Goal: Task Accomplishment & Management: Manage account settings

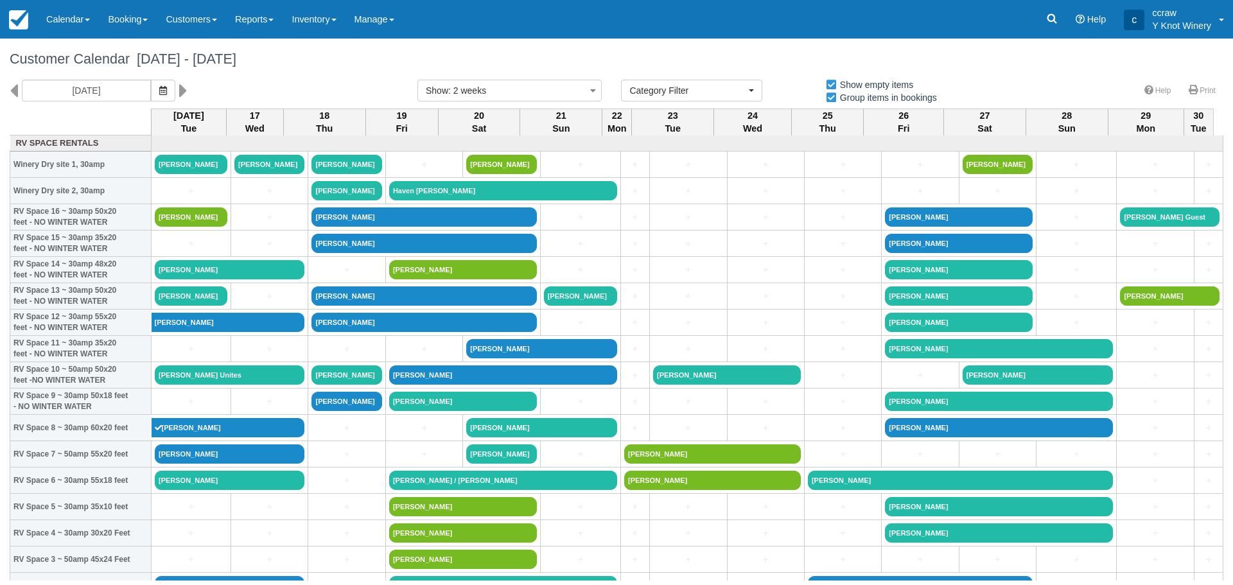
select select
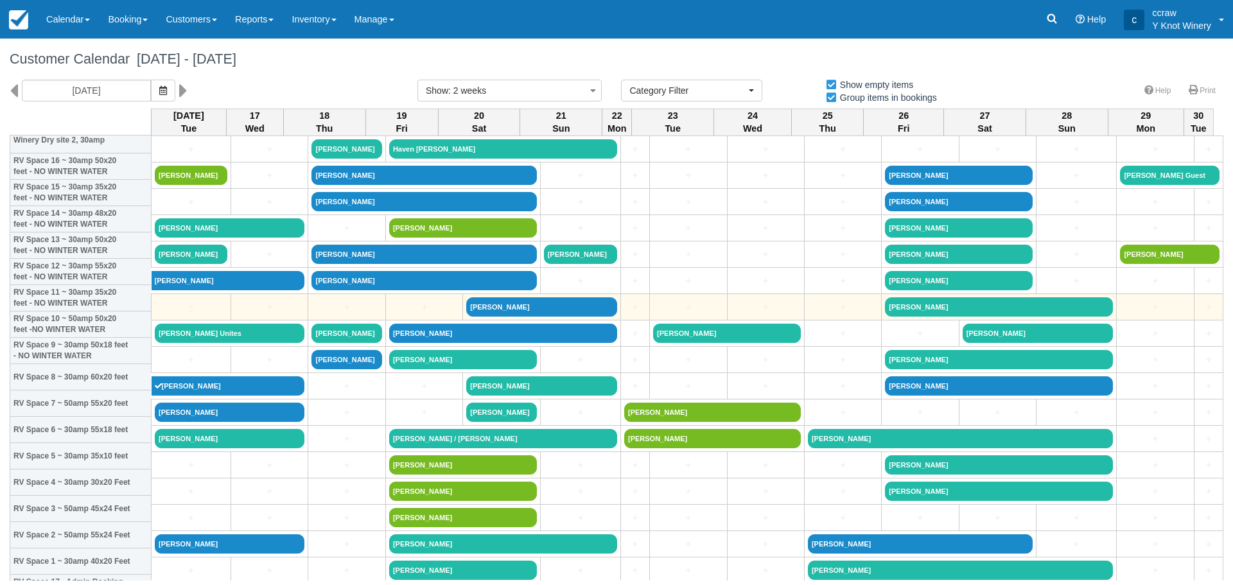
scroll to position [128, 0]
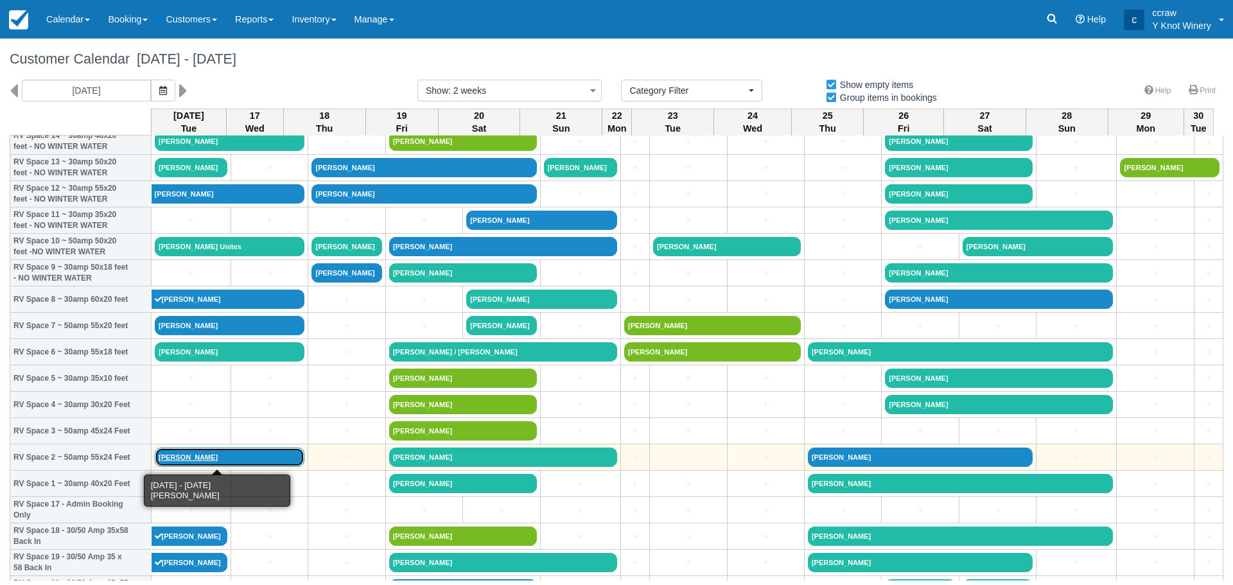
click at [179, 458] on link "Charles Hagadorn" at bounding box center [230, 457] width 150 height 19
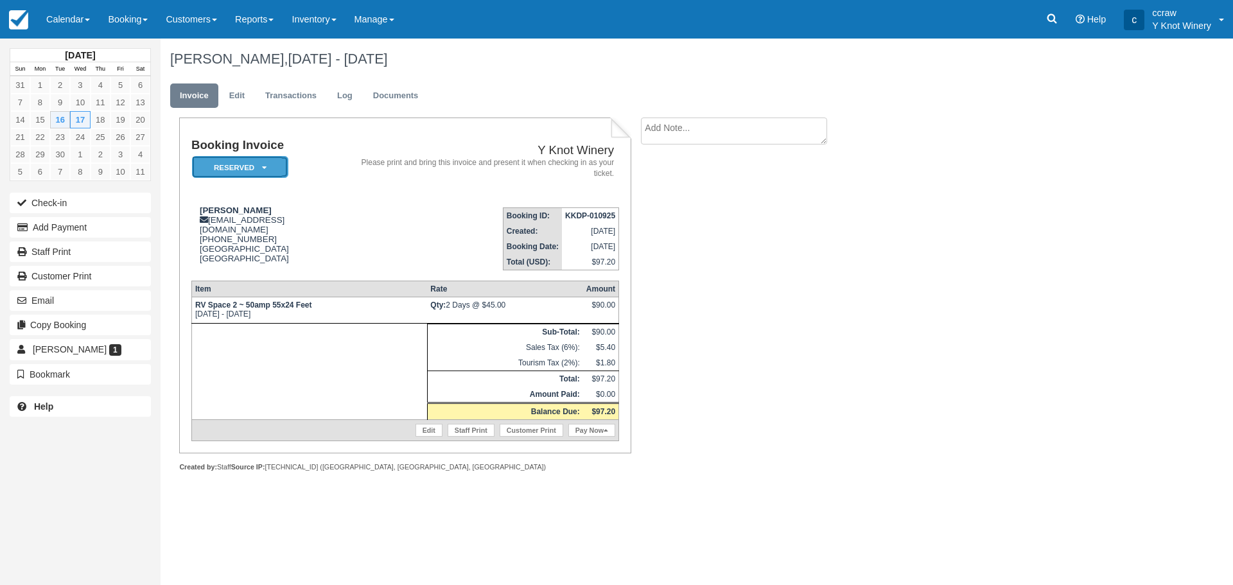
click at [270, 159] on em "Reserved" at bounding box center [240, 167] width 96 height 22
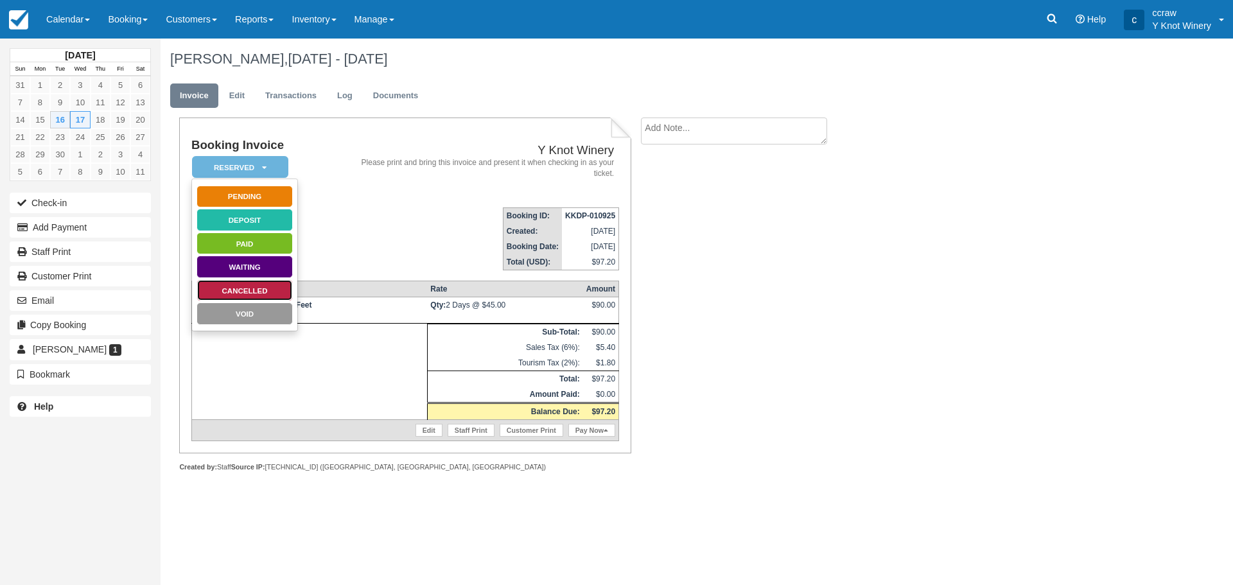
click at [241, 290] on link "Cancelled" at bounding box center [245, 290] width 96 height 22
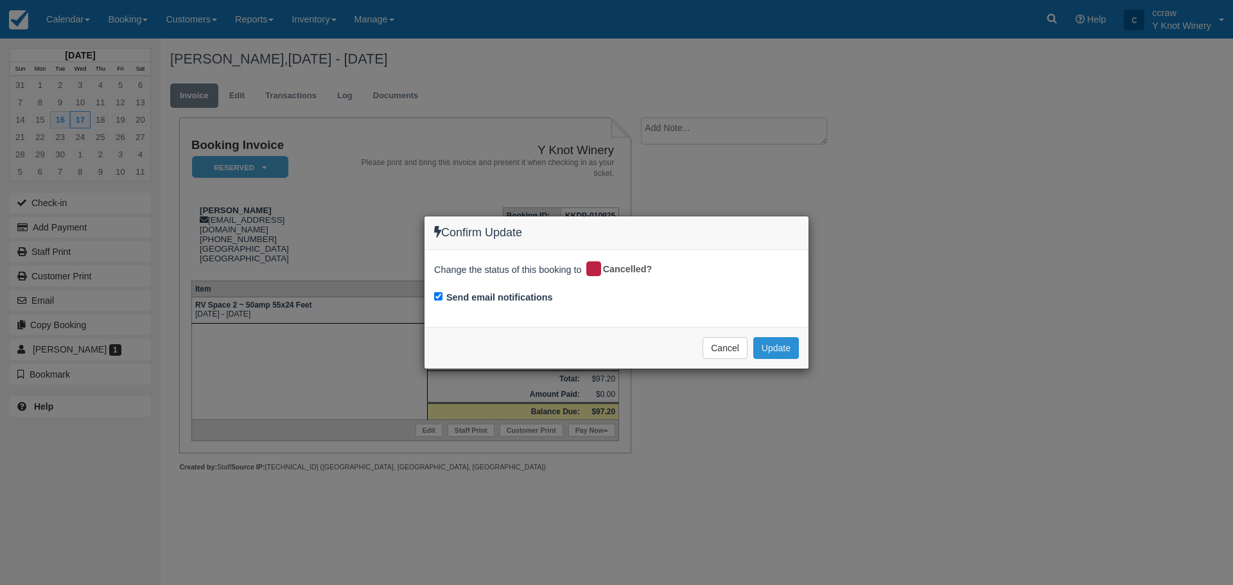
click at [773, 355] on button "Update" at bounding box center [776, 348] width 46 height 22
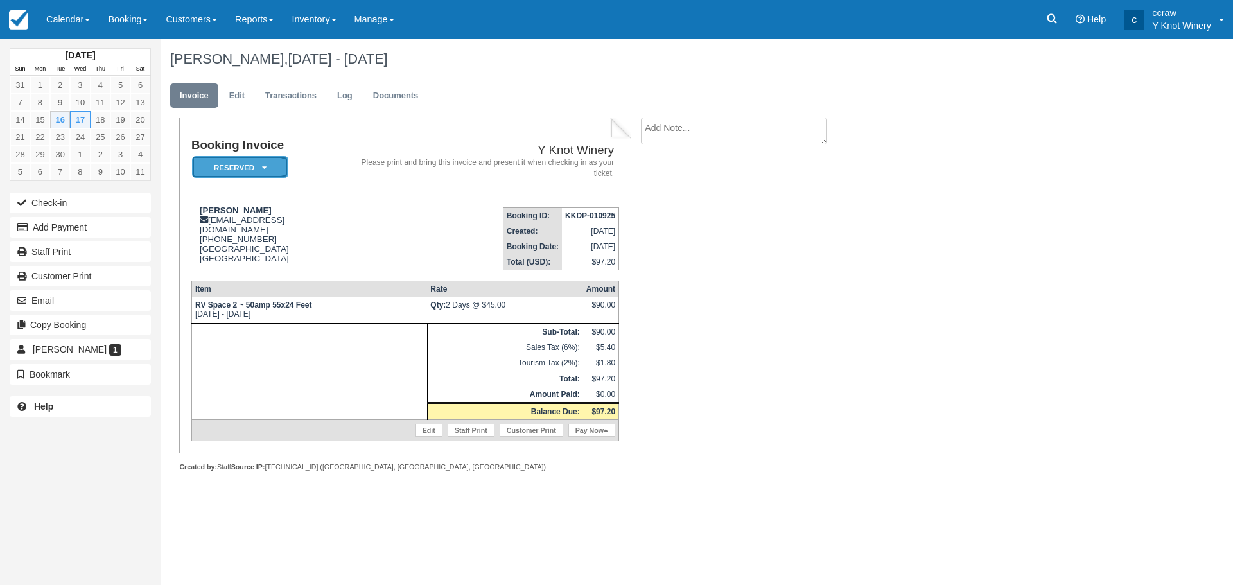
click at [251, 174] on em "Reserved" at bounding box center [240, 167] width 96 height 22
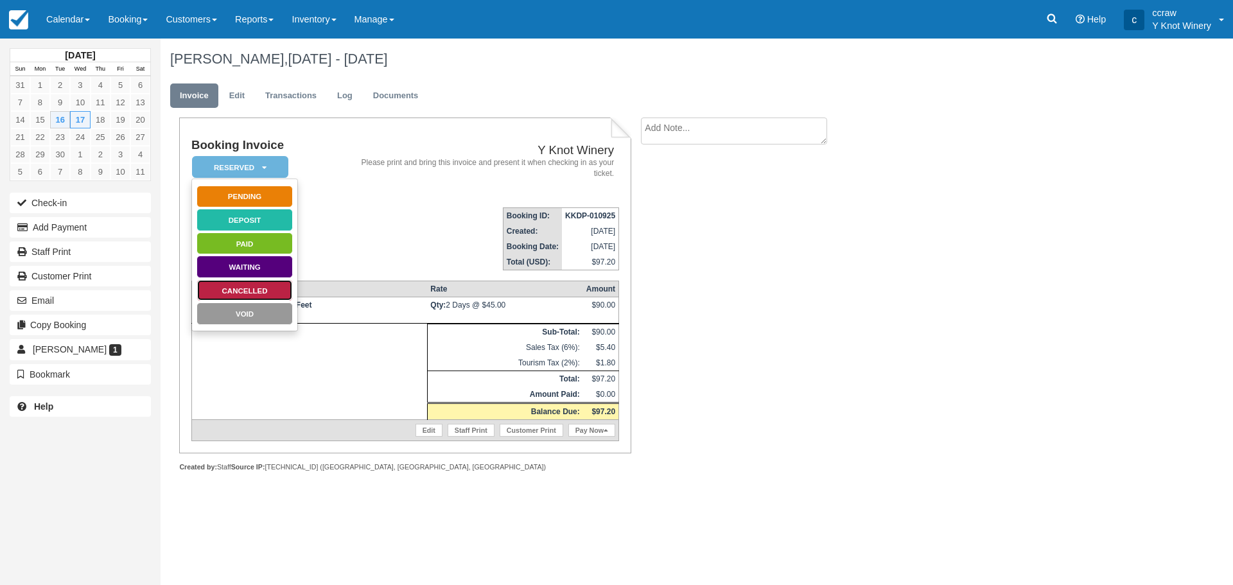
click at [228, 288] on link "Cancelled" at bounding box center [245, 290] width 96 height 22
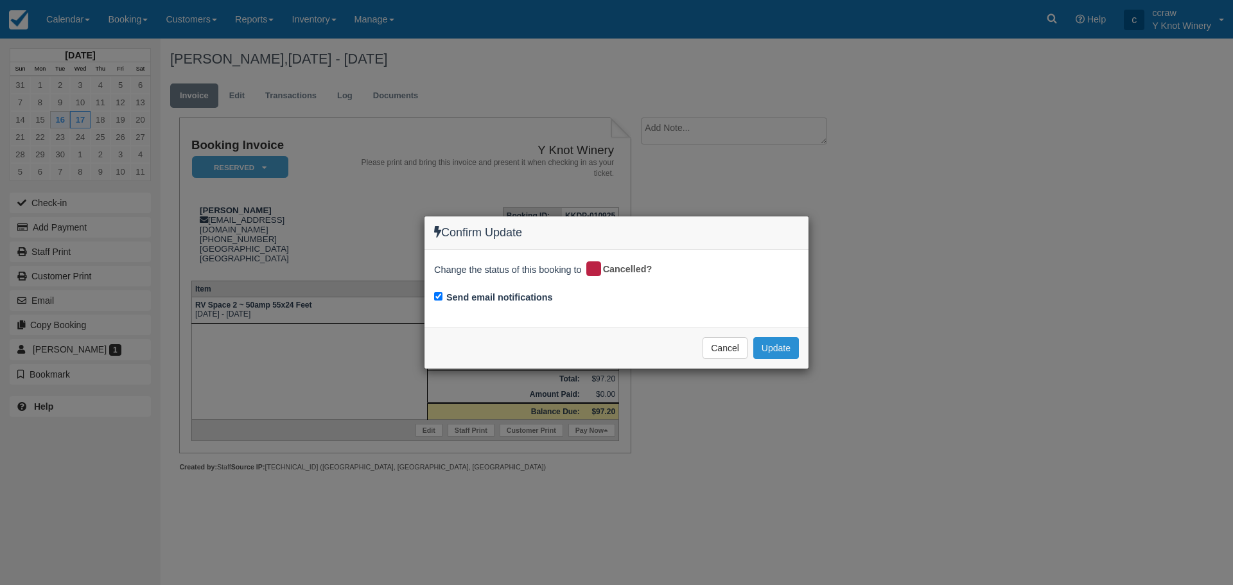
click at [788, 355] on button "Update" at bounding box center [776, 348] width 46 height 22
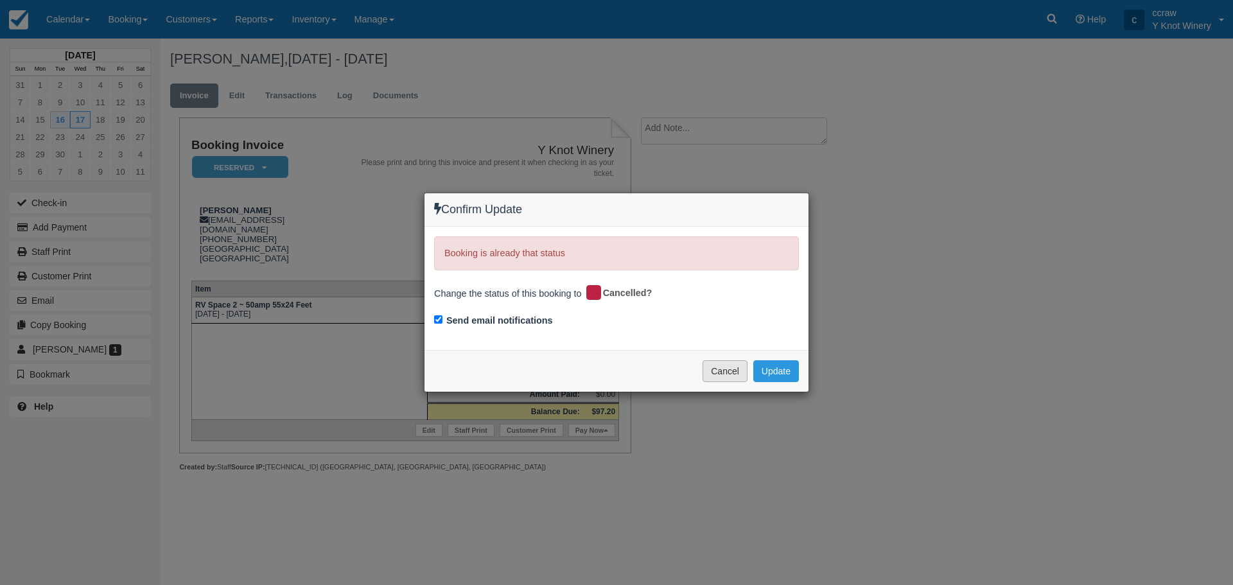
click at [723, 375] on button "Cancel" at bounding box center [725, 371] width 45 height 22
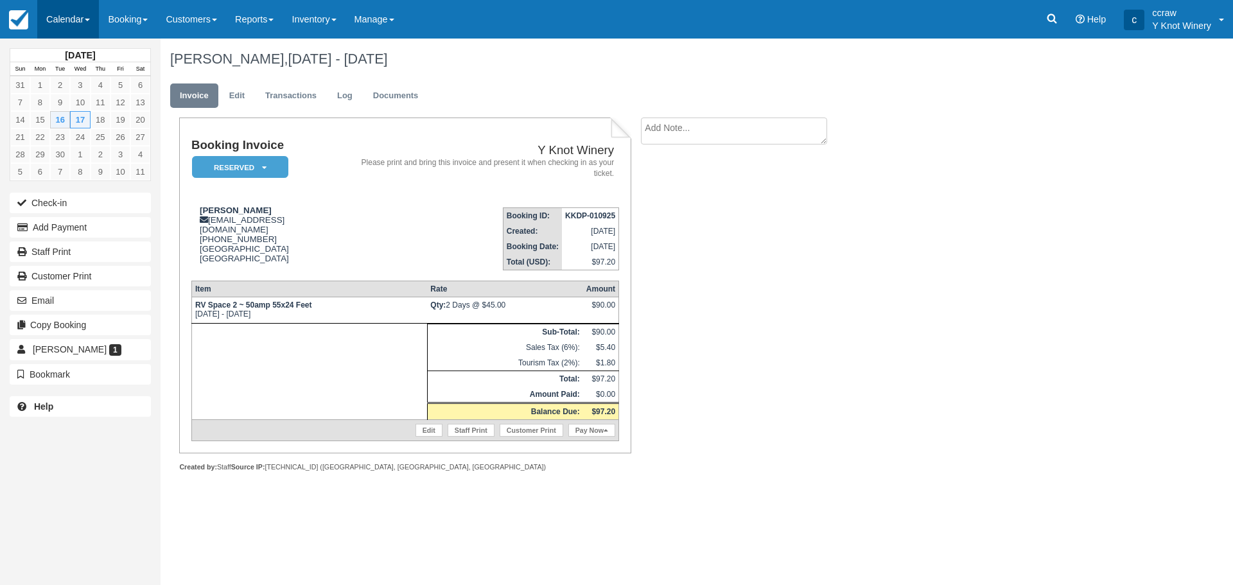
click at [75, 24] on link "Calendar" at bounding box center [68, 19] width 62 height 39
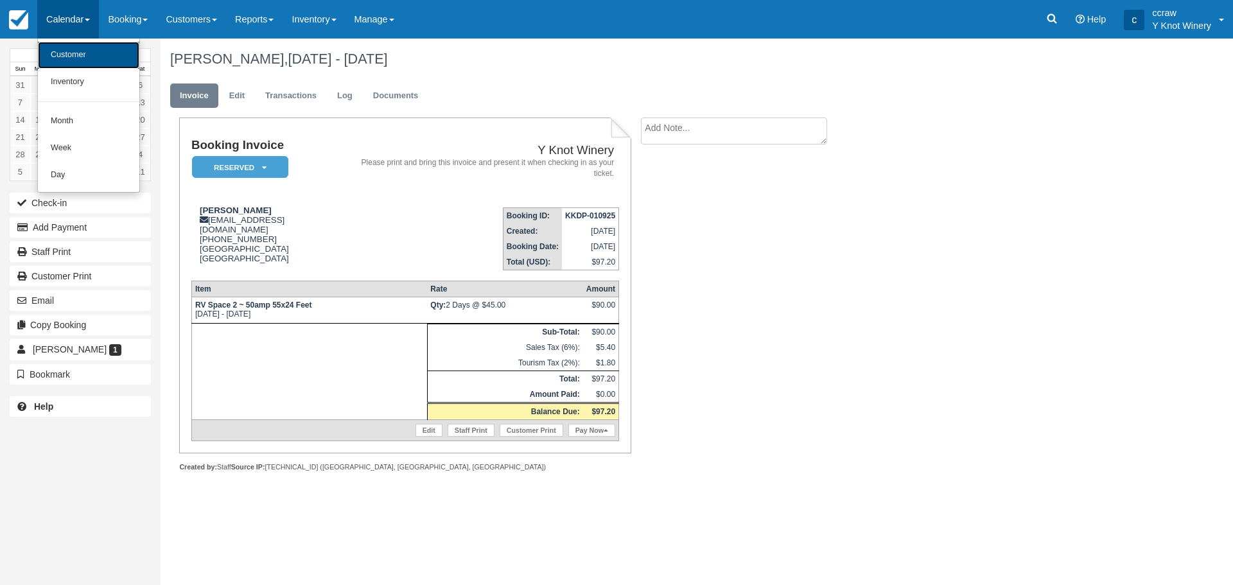
click at [69, 58] on link "Customer" at bounding box center [88, 55] width 101 height 27
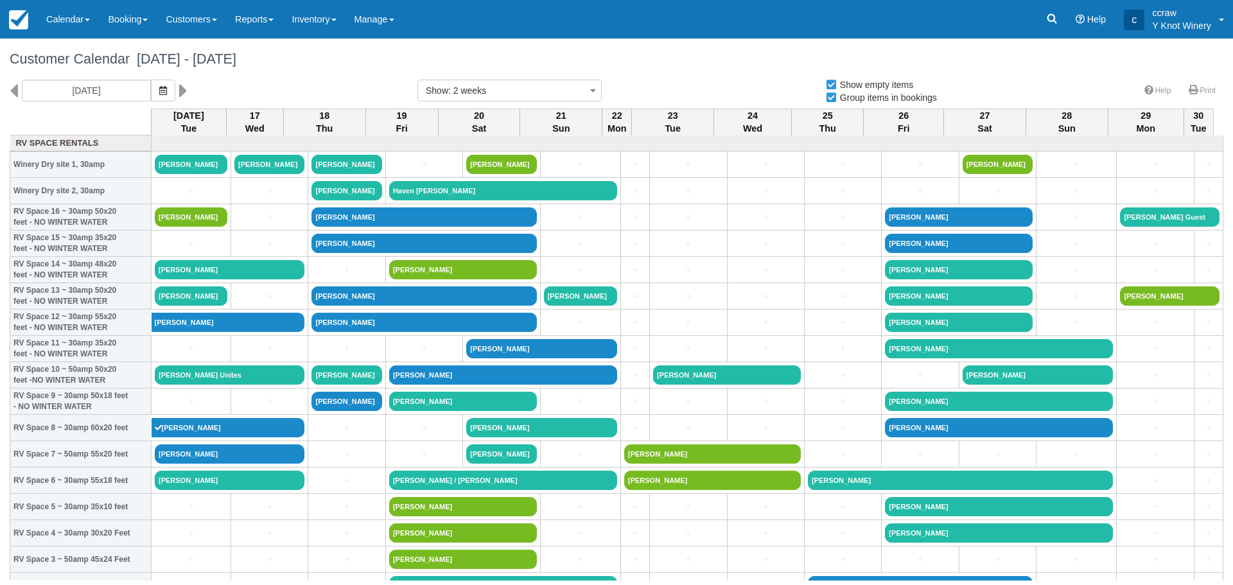
select select
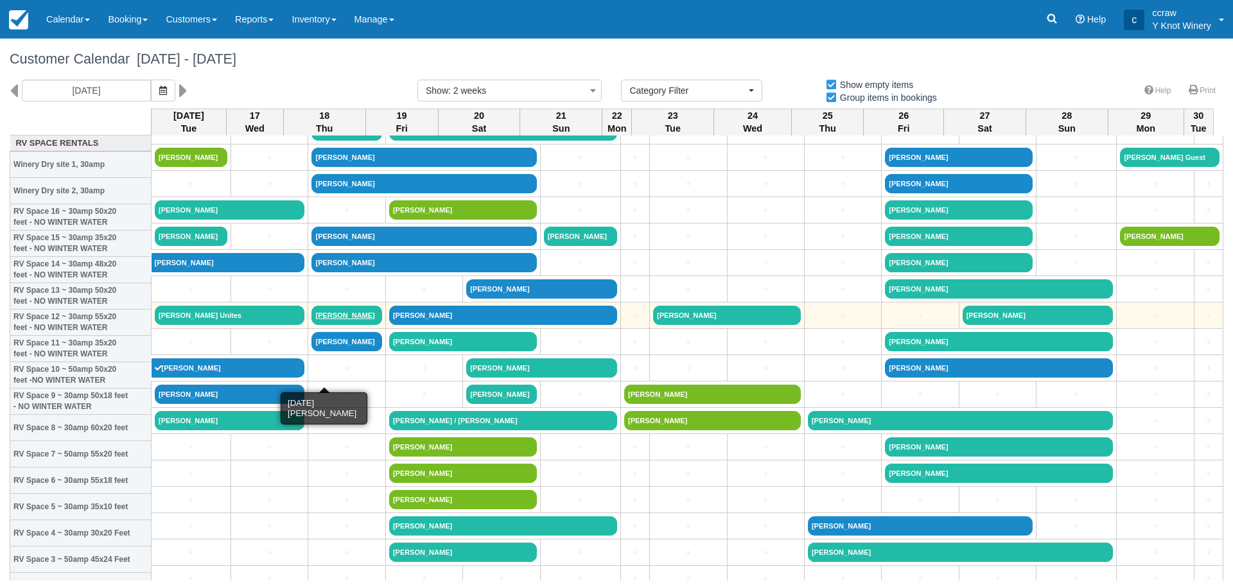
scroll to position [128, 0]
